Goal: Task Accomplishment & Management: Use online tool/utility

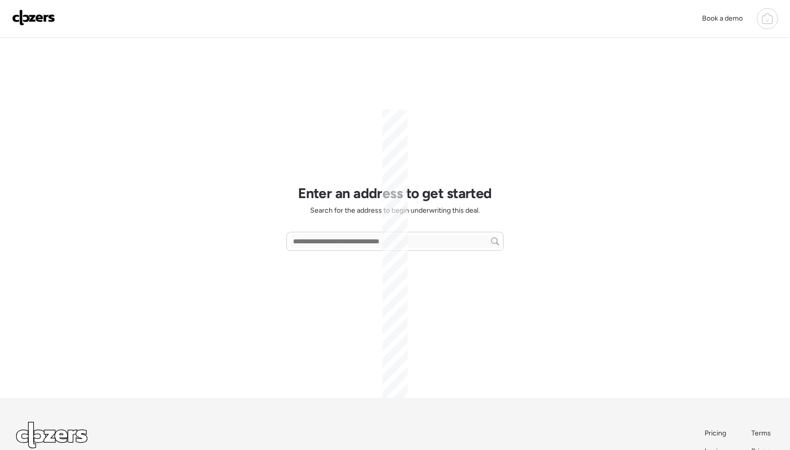
click at [767, 21] on icon at bounding box center [767, 20] width 3 height 3
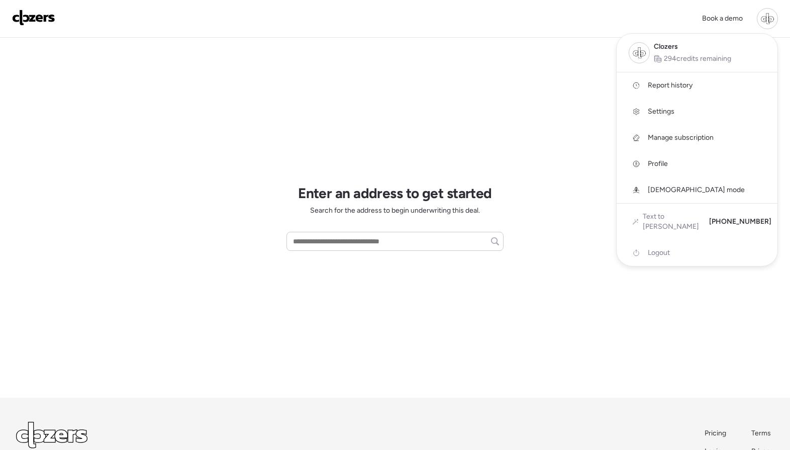
click at [666, 187] on span "God mode" at bounding box center [696, 190] width 97 height 10
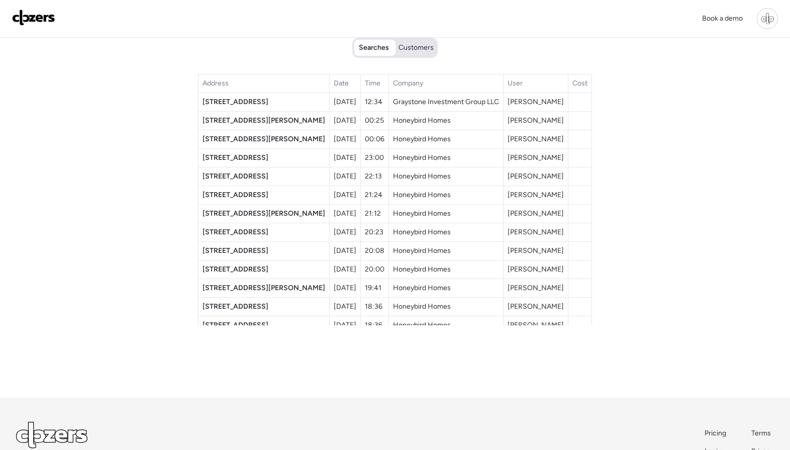
click at [22, 22] on img at bounding box center [33, 18] width 43 height 16
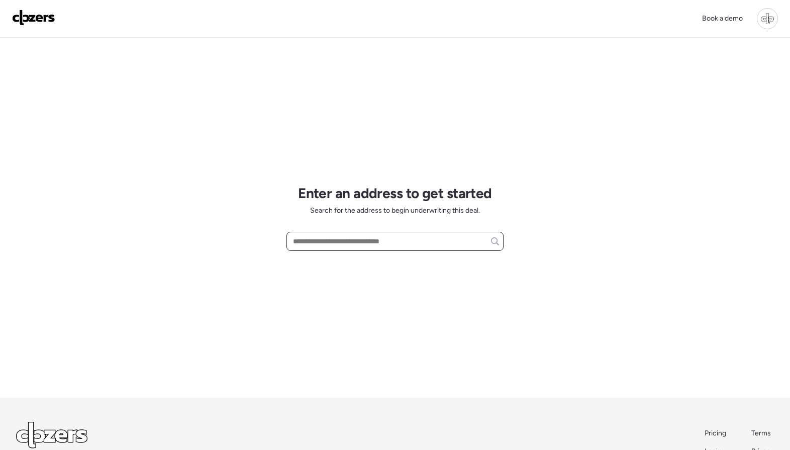
click at [415, 241] on input "text" at bounding box center [395, 241] width 208 height 14
paste input "**********"
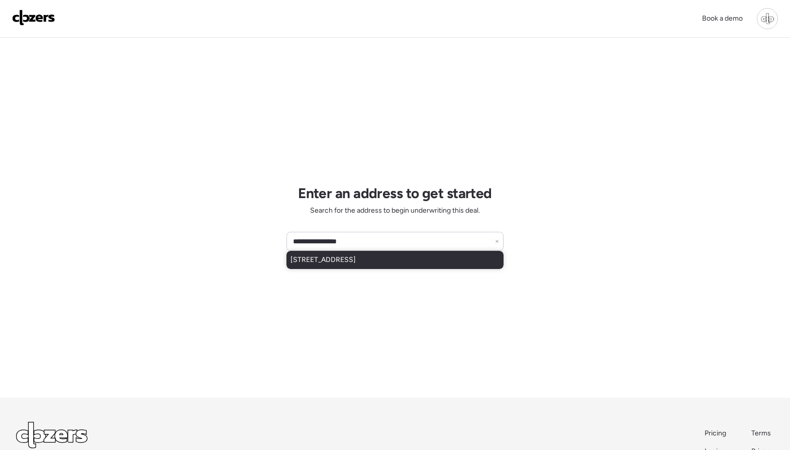
click at [356, 262] on span "[STREET_ADDRESS]" at bounding box center [323, 260] width 65 height 10
type input "**********"
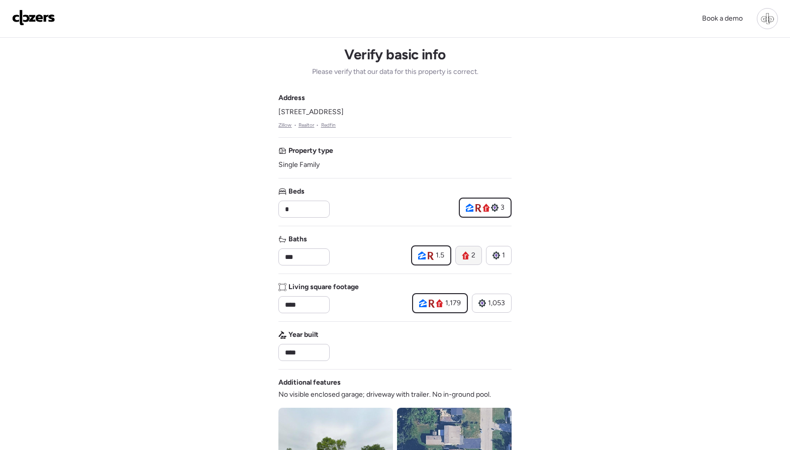
click at [468, 247] on div "2" at bounding box center [468, 255] width 27 height 19
type input "*"
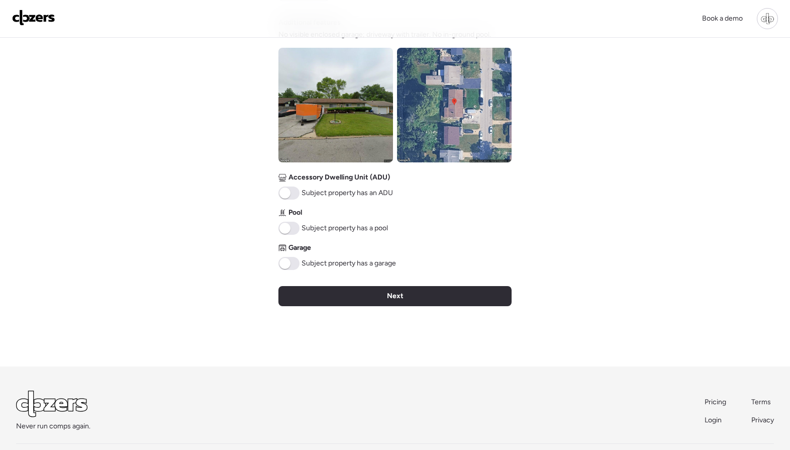
scroll to position [356, 0]
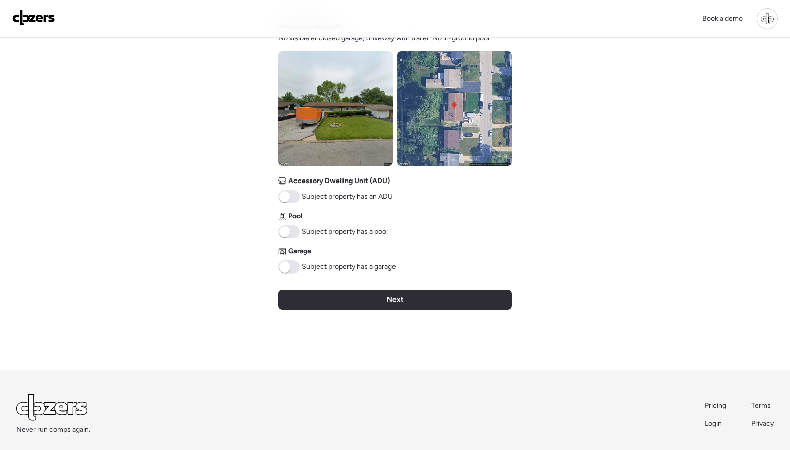
click at [352, 123] on img at bounding box center [335, 108] width 115 height 115
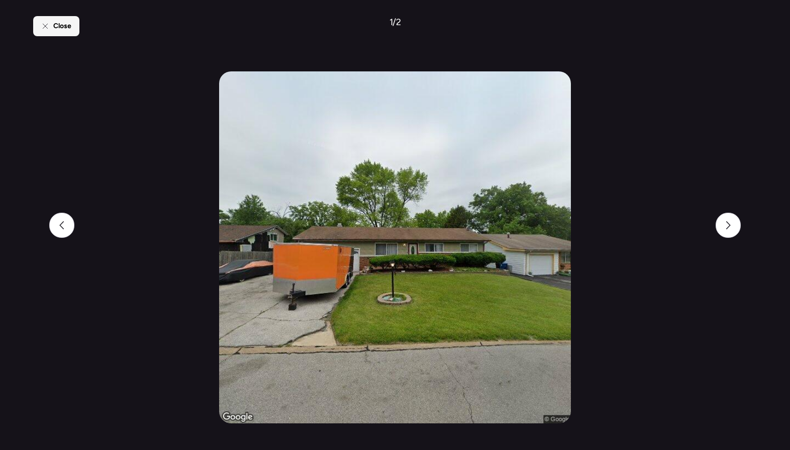
click at [67, 25] on span "Close" at bounding box center [62, 26] width 18 height 10
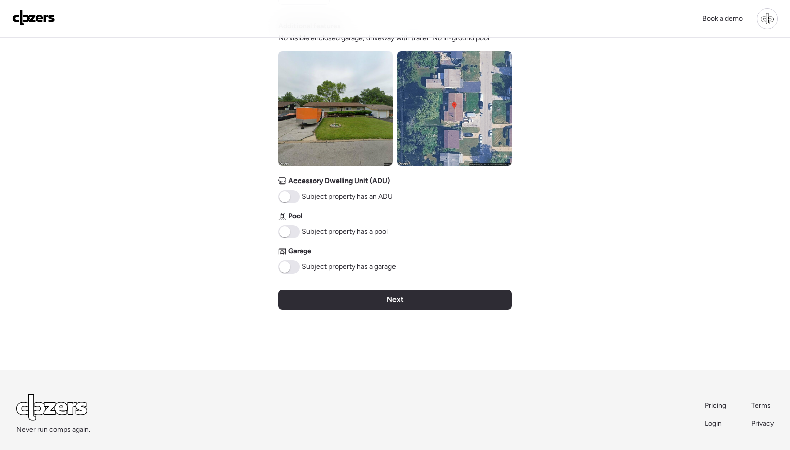
click at [291, 265] on span at bounding box center [288, 266] width 21 height 13
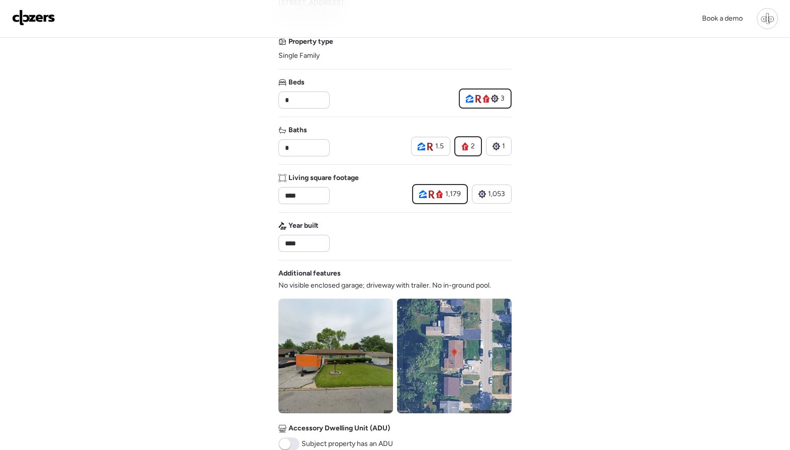
scroll to position [0, 0]
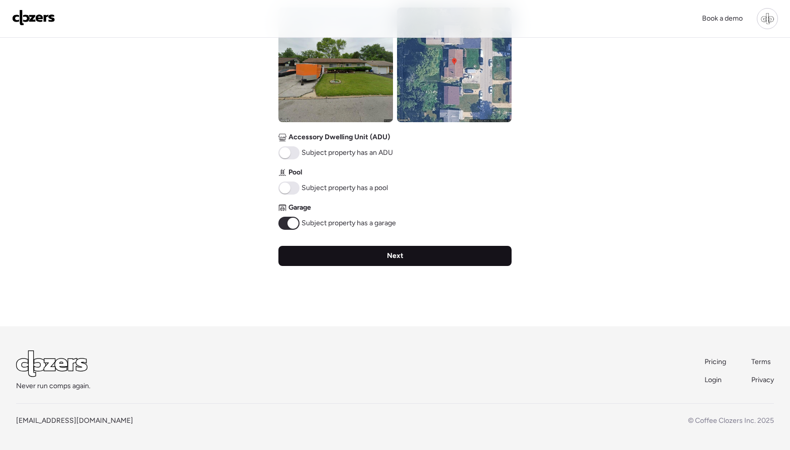
click at [345, 255] on div "Next" at bounding box center [394, 256] width 233 height 20
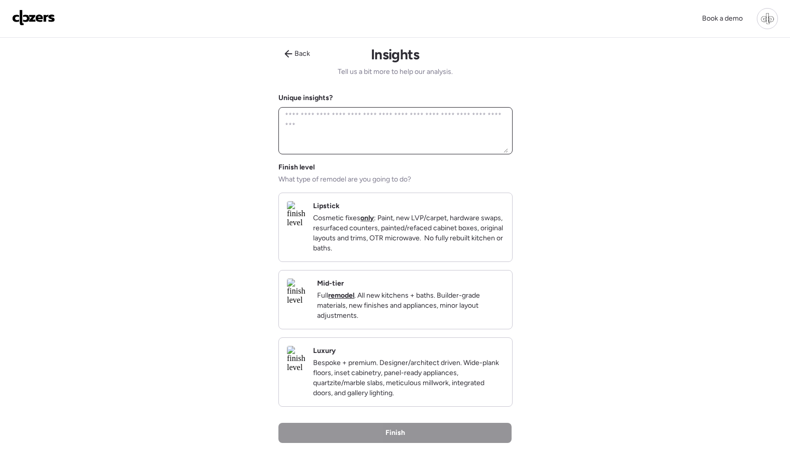
click at [415, 137] on textarea at bounding box center [395, 131] width 225 height 44
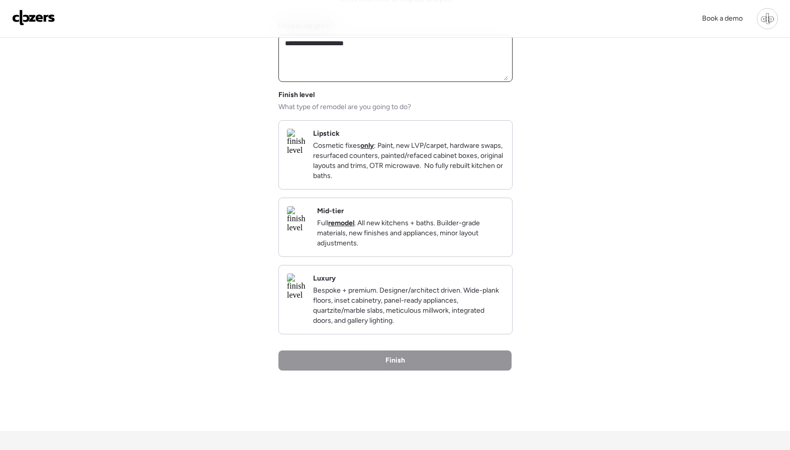
scroll to position [83, 0]
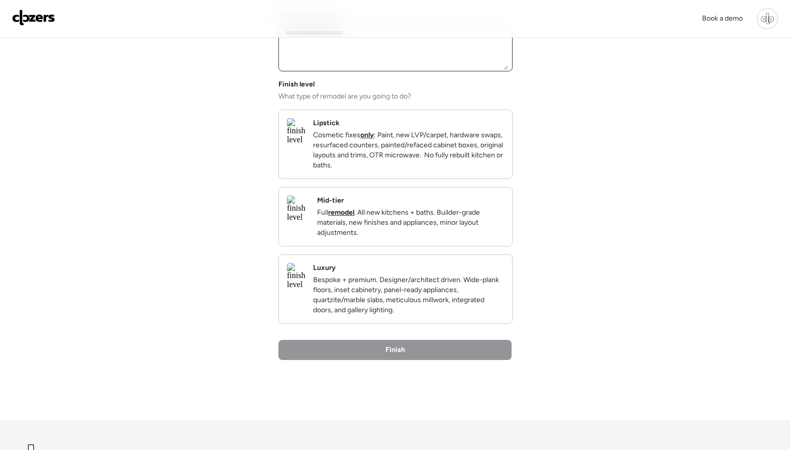
type textarea "**********"
click at [459, 228] on p "Full remodel . All new kitchens + baths. Builder-grade materials, new finishes …" at bounding box center [410, 223] width 187 height 30
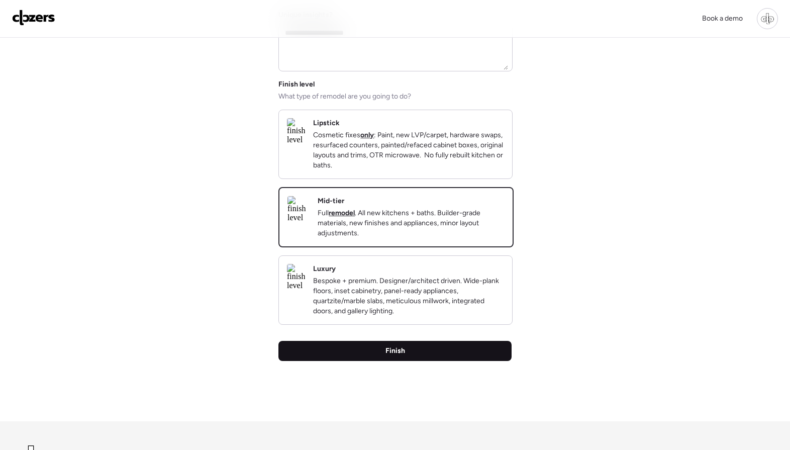
click at [415, 361] on div "Finish" at bounding box center [394, 351] width 233 height 20
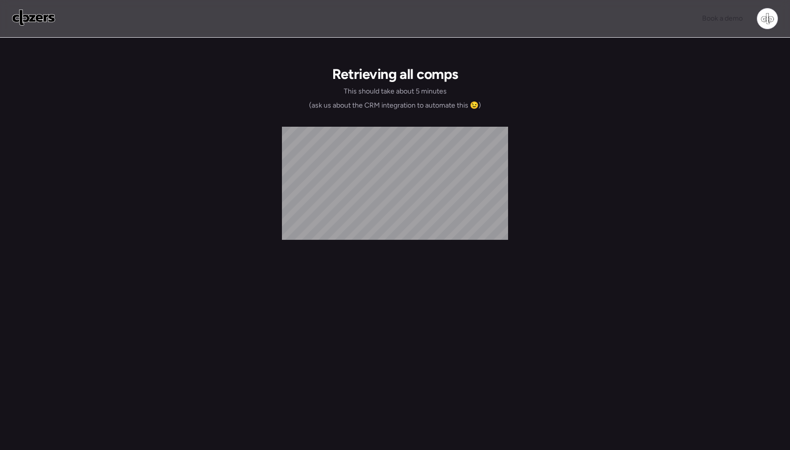
scroll to position [0, 0]
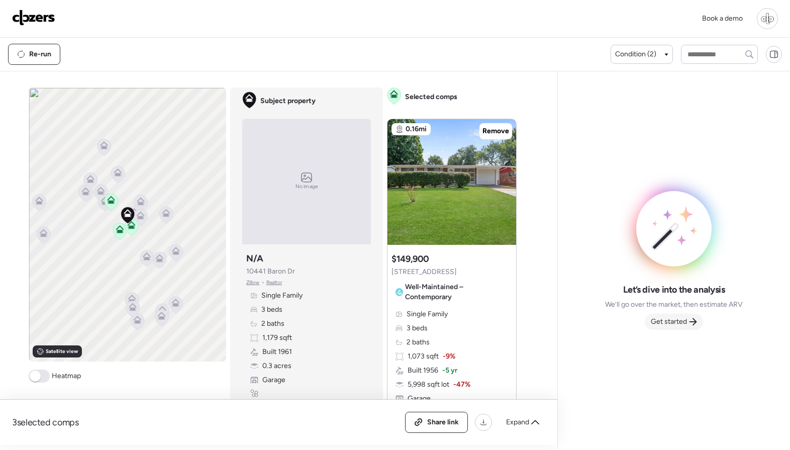
click at [681, 319] on span "Get started" at bounding box center [669, 322] width 36 height 10
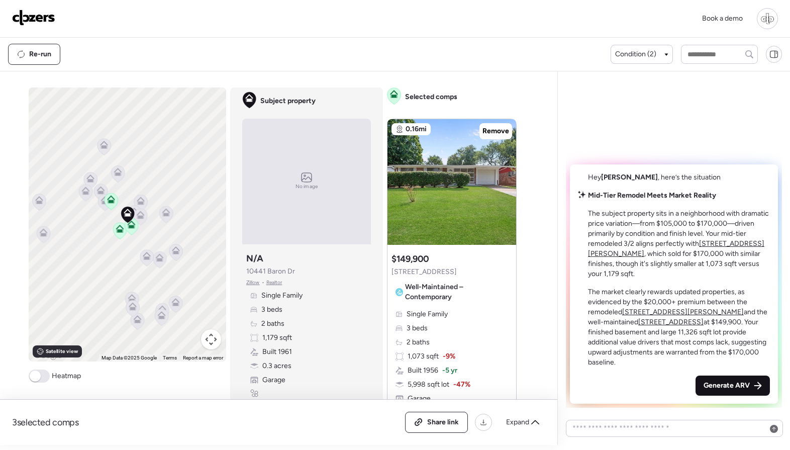
click at [724, 384] on span "Generate ARV" at bounding box center [727, 385] width 46 height 10
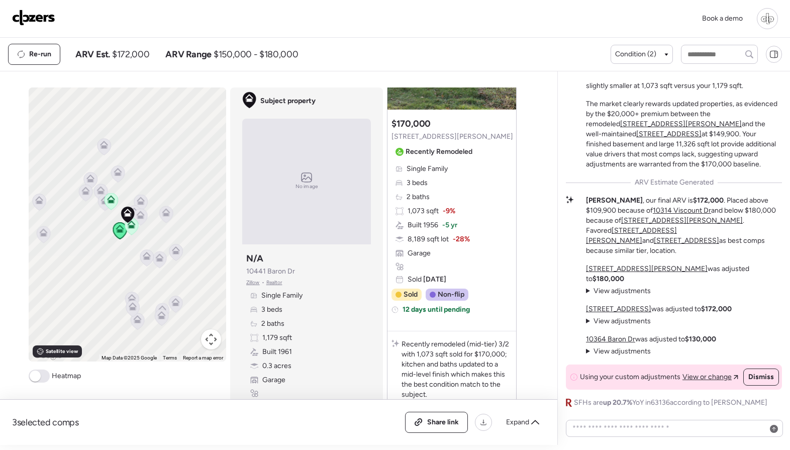
scroll to position [1113, 0]
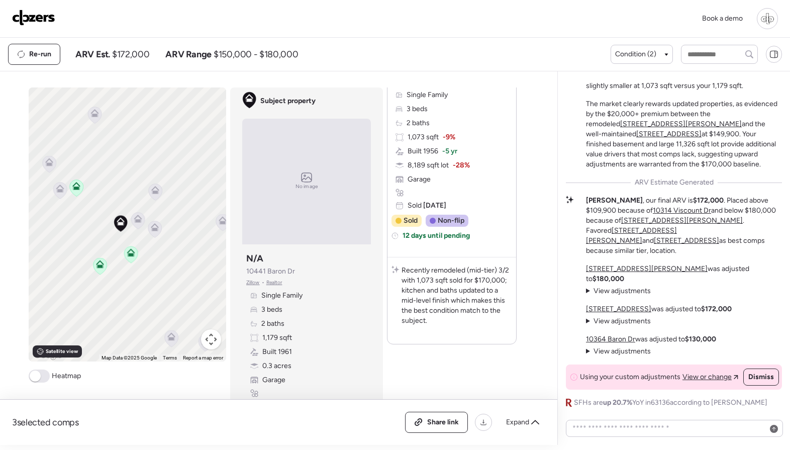
click at [135, 220] on icon at bounding box center [138, 219] width 8 height 8
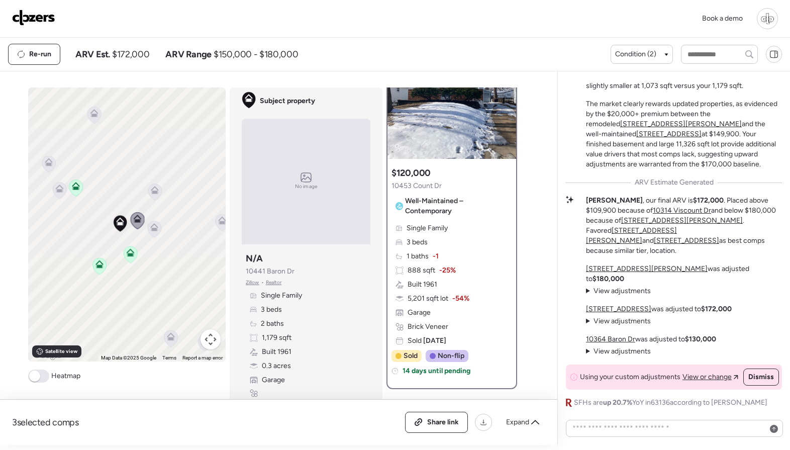
scroll to position [0, 0]
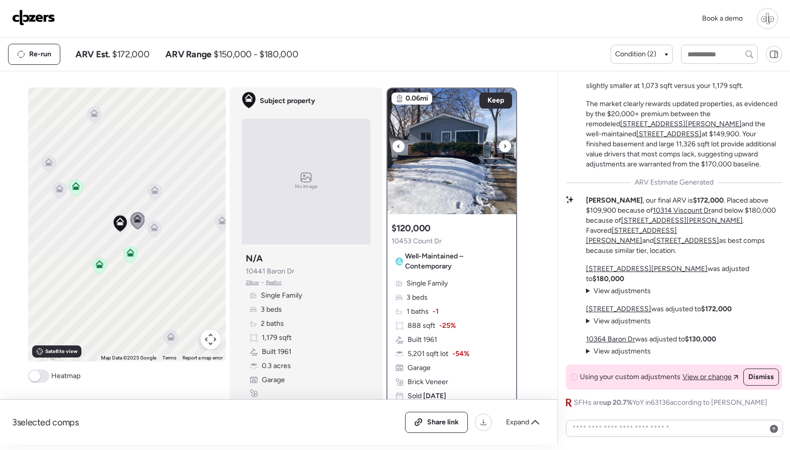
click at [508, 146] on div at bounding box center [505, 146] width 12 height 12
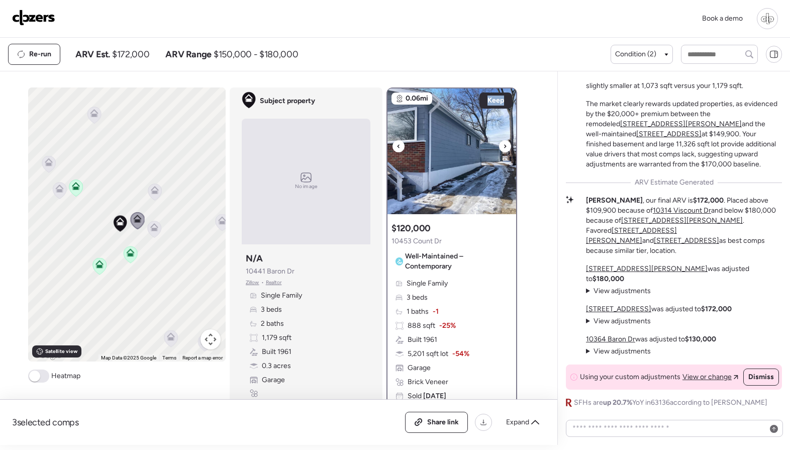
click at [508, 146] on div at bounding box center [505, 146] width 12 height 12
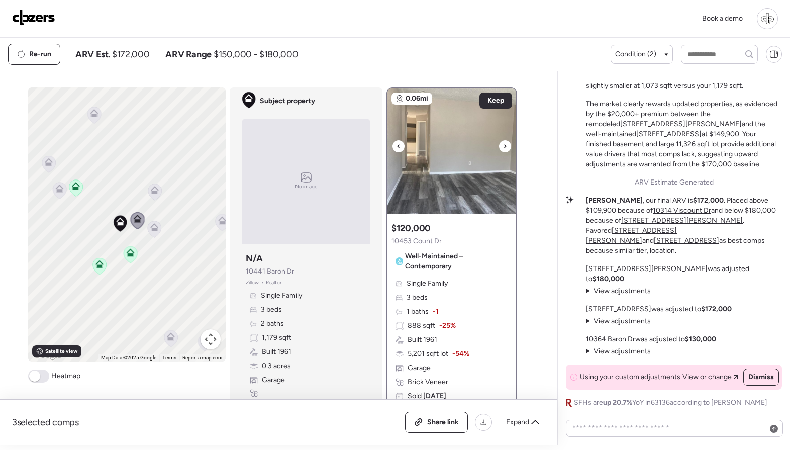
click at [508, 146] on div at bounding box center [505, 146] width 12 height 12
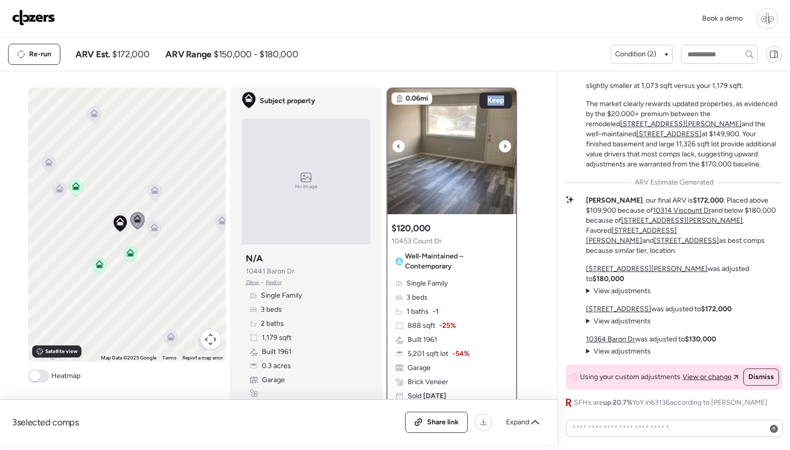
click at [508, 146] on div at bounding box center [505, 146] width 12 height 12
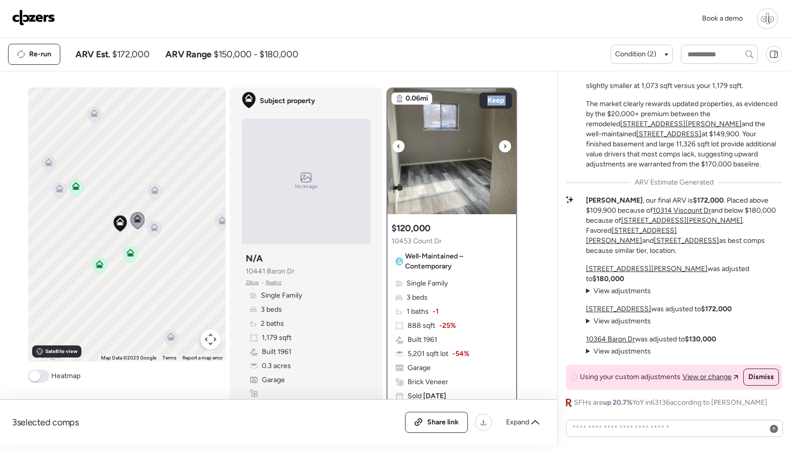
click at [508, 146] on div at bounding box center [505, 146] width 12 height 12
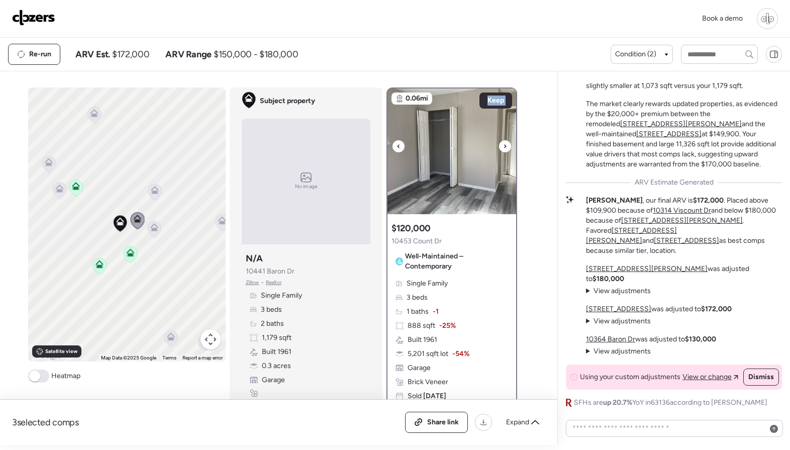
click at [508, 146] on div at bounding box center [505, 146] width 12 height 12
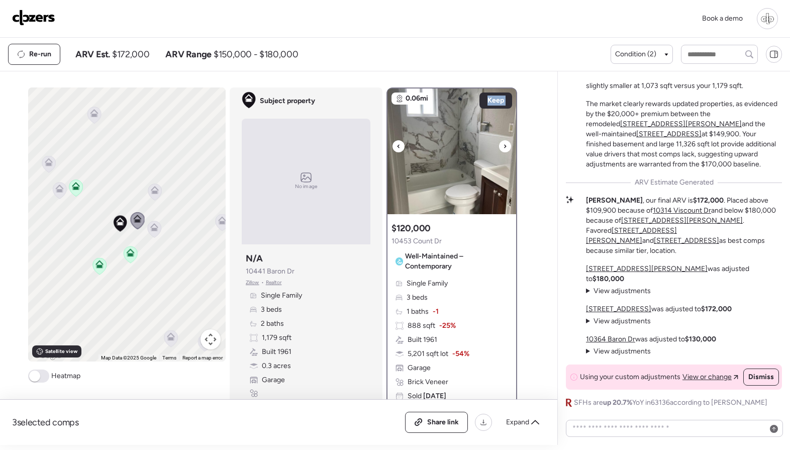
click at [508, 146] on div at bounding box center [505, 146] width 12 height 12
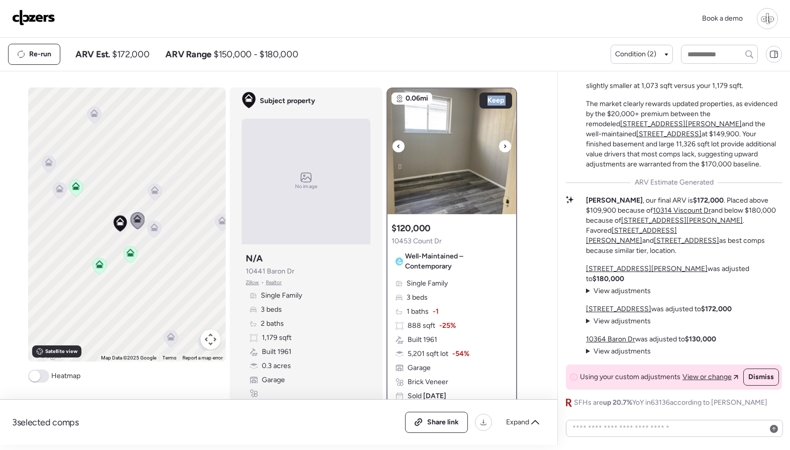
click at [508, 146] on div at bounding box center [505, 146] width 12 height 12
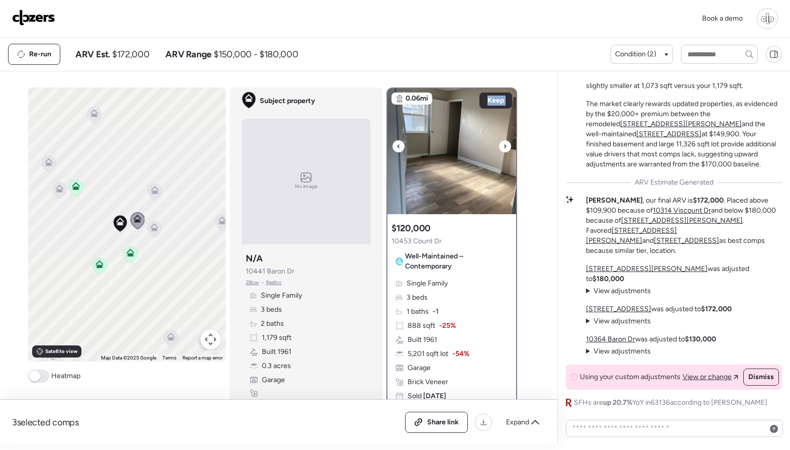
click at [508, 146] on div at bounding box center [505, 146] width 12 height 12
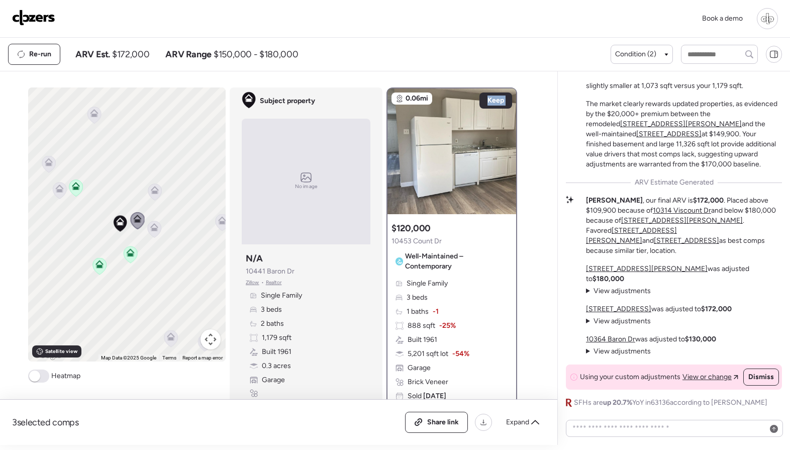
click at [149, 232] on icon at bounding box center [154, 229] width 14 height 17
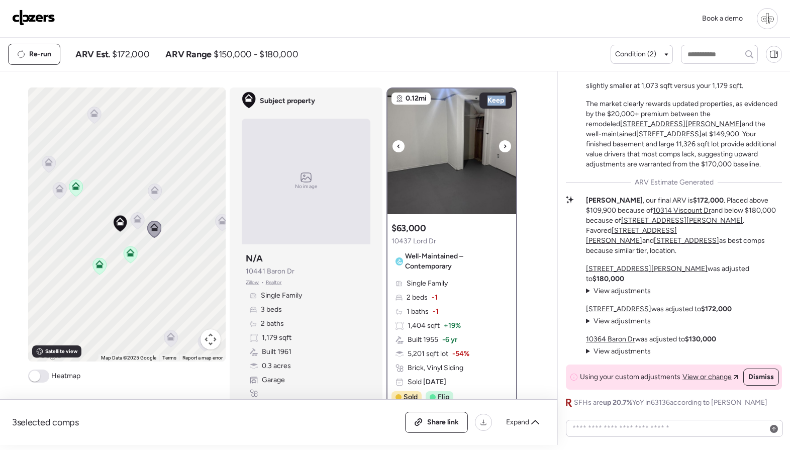
click at [500, 143] on img at bounding box center [452, 151] width 129 height 126
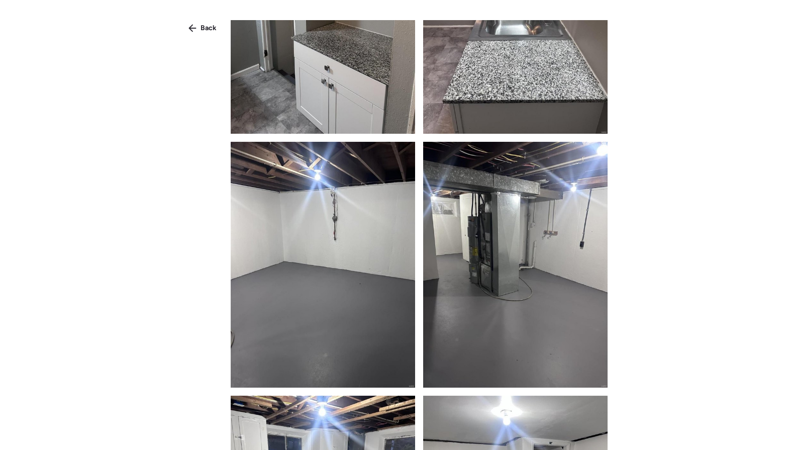
scroll to position [729, 0]
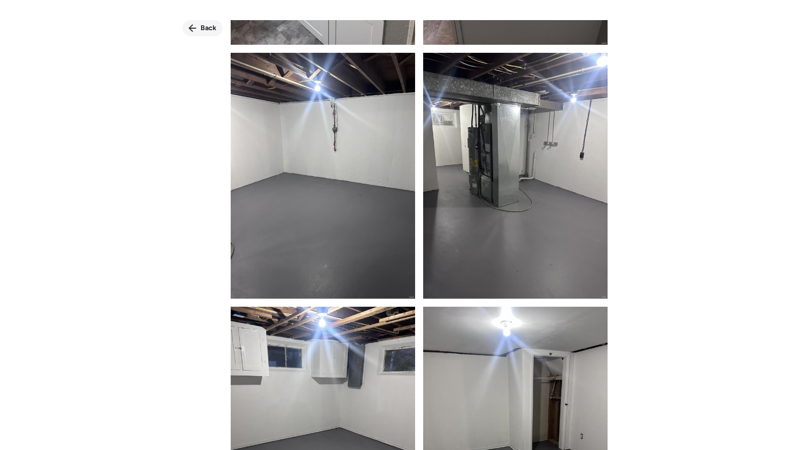
click at [203, 30] on span "Back" at bounding box center [209, 28] width 16 height 10
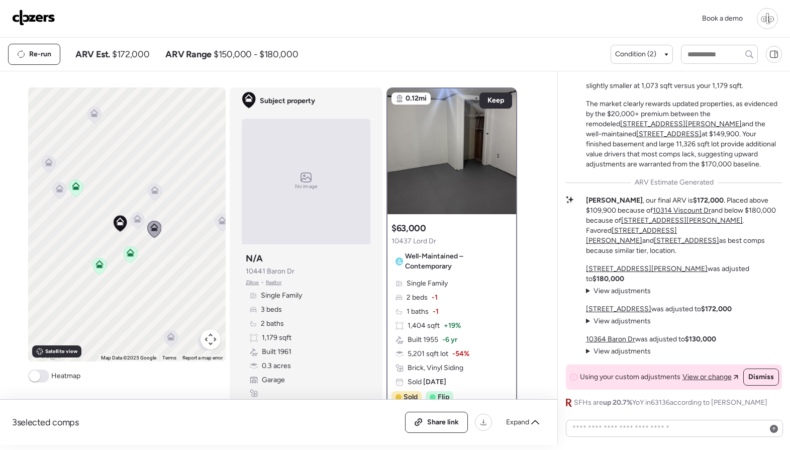
click at [131, 255] on icon at bounding box center [130, 254] width 7 height 3
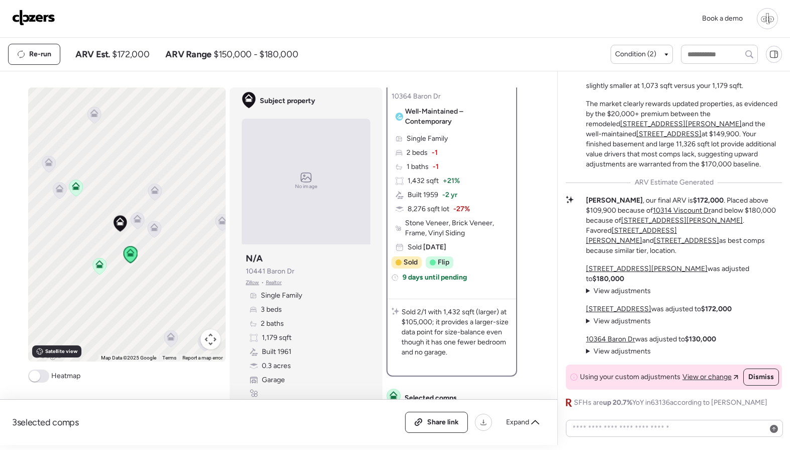
scroll to position [139, 0]
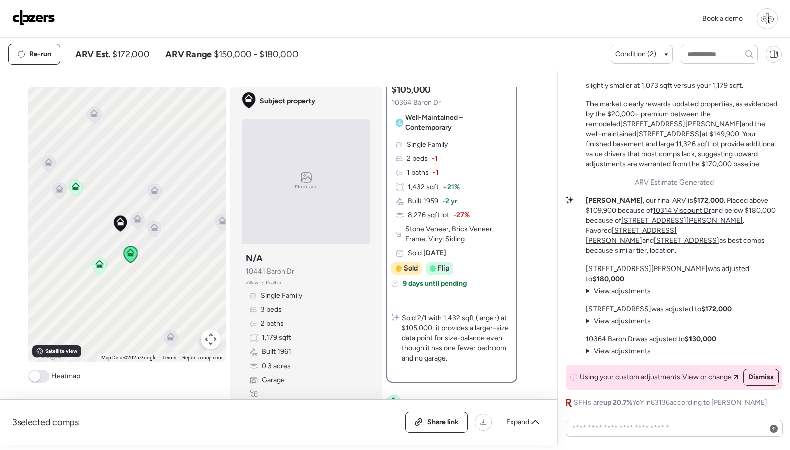
click at [141, 224] on icon at bounding box center [138, 220] width 14 height 17
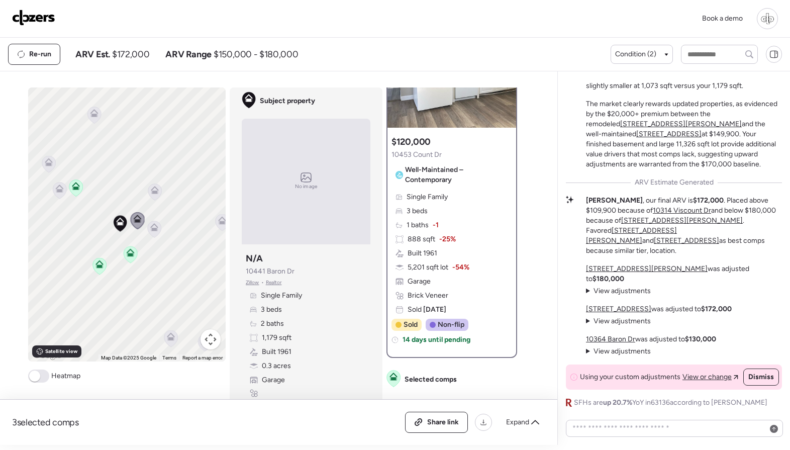
scroll to position [93, 0]
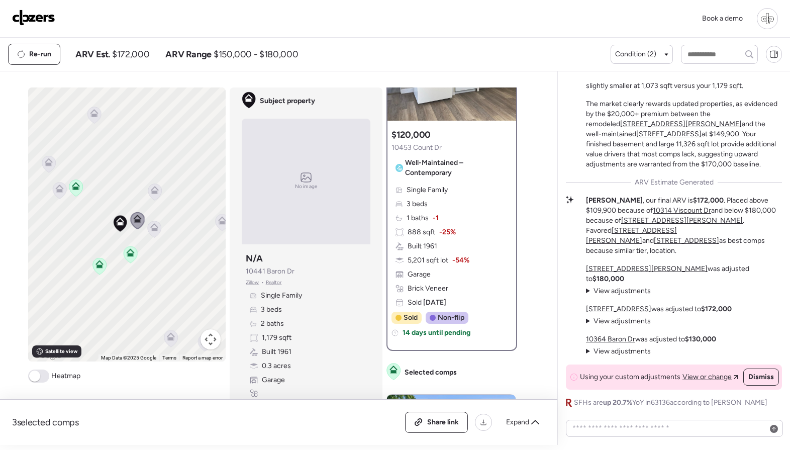
click at [161, 233] on div "To activate drag with keyboard, press Alt + Enter. Once in keyboard drag state,…" at bounding box center [127, 224] width 198 height 274
click at [156, 232] on icon at bounding box center [154, 229] width 14 height 17
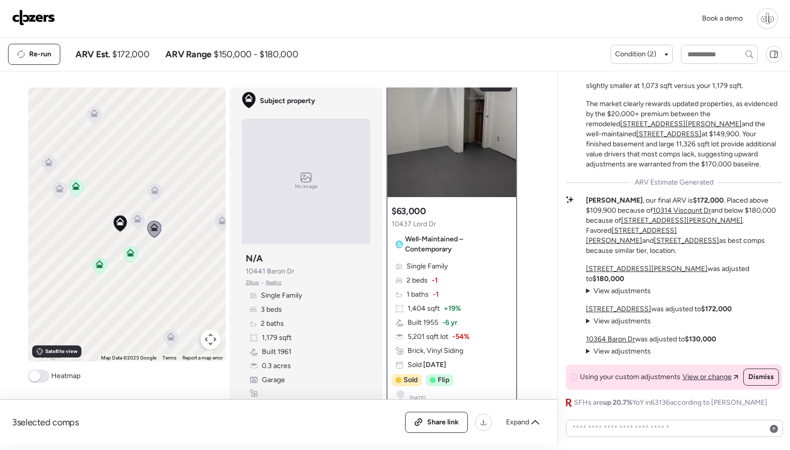
scroll to position [0, 0]
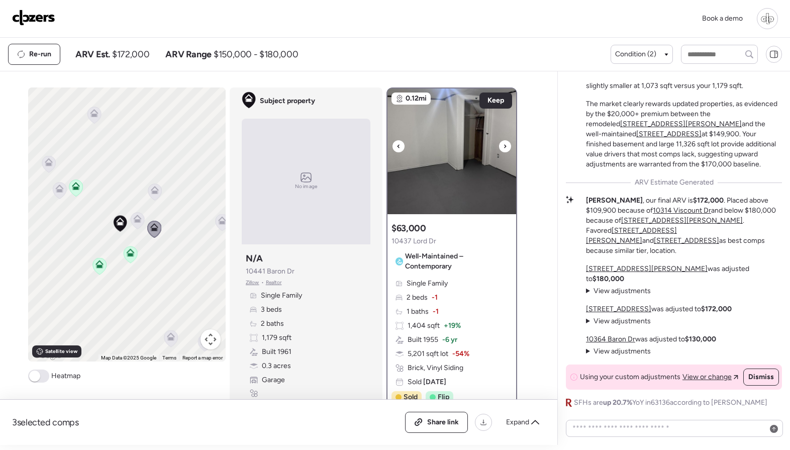
click at [503, 152] on icon at bounding box center [505, 146] width 4 height 12
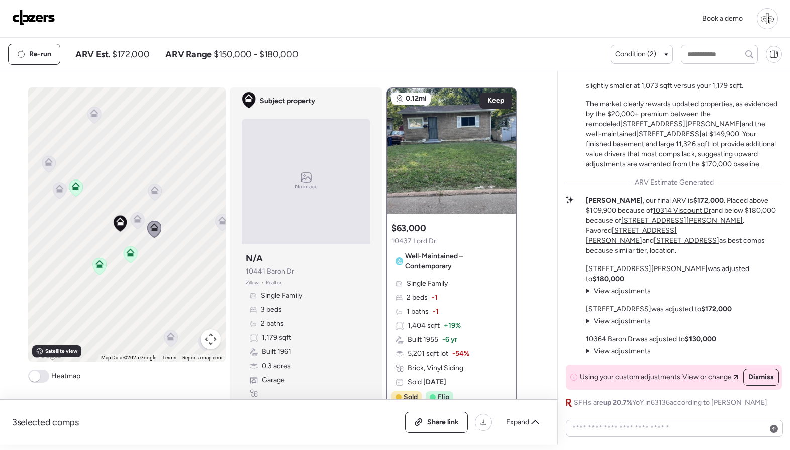
click at [154, 190] on icon at bounding box center [155, 190] width 8 height 8
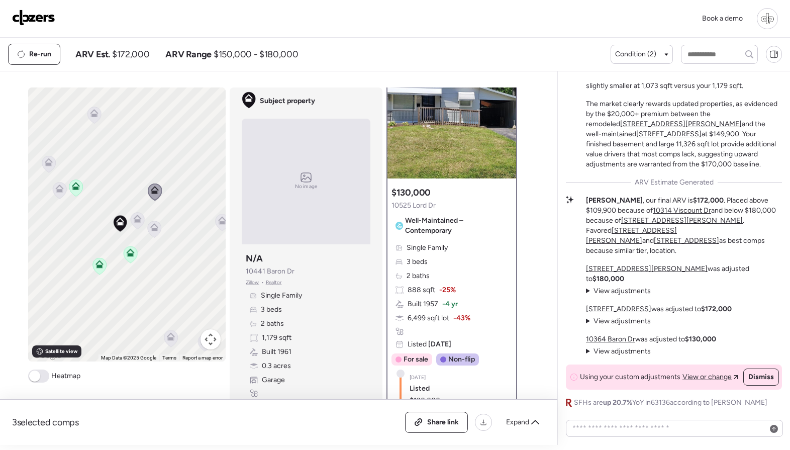
scroll to position [37, 0]
click at [445, 225] on span "Well-Maintained – Contemporary" at bounding box center [456, 225] width 103 height 20
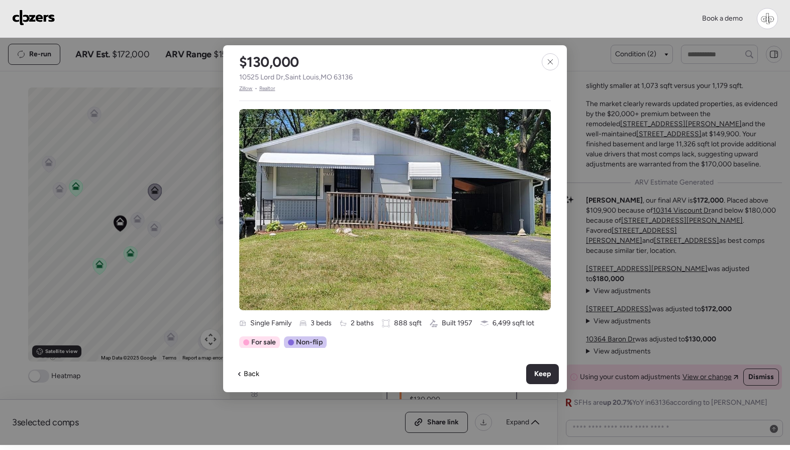
click at [250, 91] on span "Zillow" at bounding box center [246, 88] width 14 height 8
click at [551, 60] on icon at bounding box center [550, 61] width 5 height 5
